Goal: Transaction & Acquisition: Purchase product/service

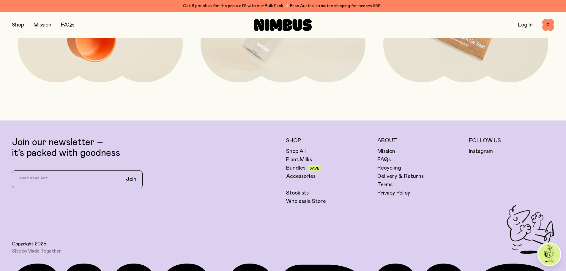
scroll to position [1777, 0]
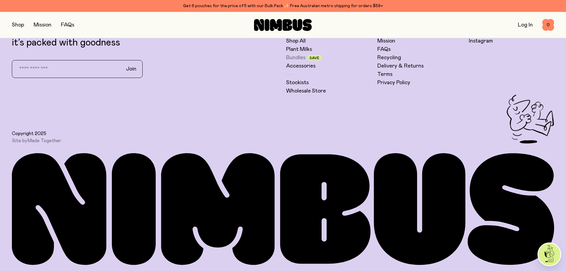
click at [300, 57] on link "Bundles" at bounding box center [295, 57] width 19 height 7
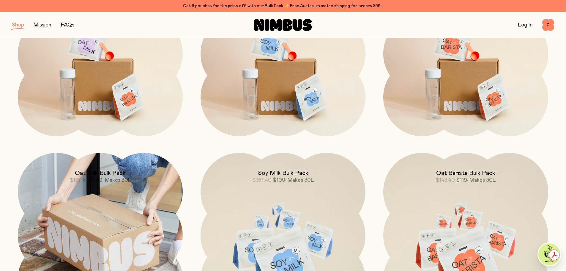
click at [111, 174] on h2 "Oat Milk Bulk Pack" at bounding box center [100, 172] width 51 height 7
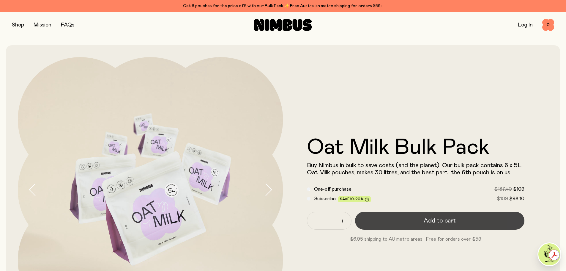
click at [428, 218] on span "Add to cart" at bounding box center [439, 220] width 32 height 8
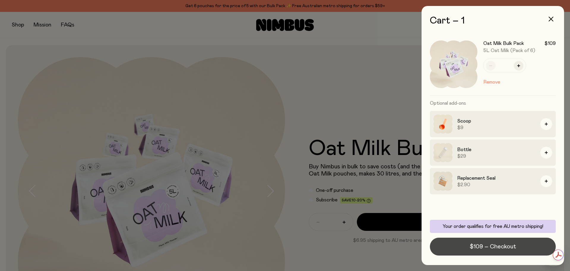
click at [493, 244] on span "$109 – Checkout" at bounding box center [493, 246] width 46 height 8
